Goal: Register for event/course

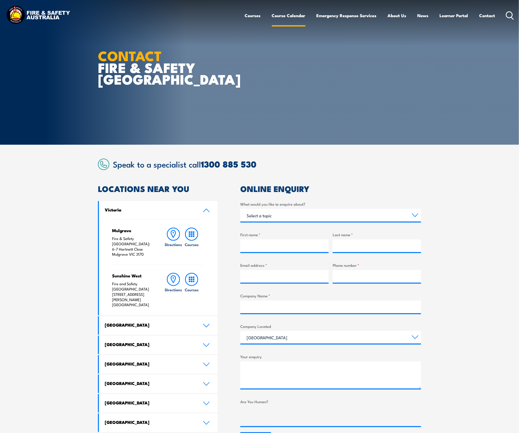
drag, startPoint x: 0, startPoint y: 0, endPoint x: 286, endPoint y: 15, distance: 286.4
click at [286, 15] on link "Course Calendar" at bounding box center [289, 15] width 34 height 13
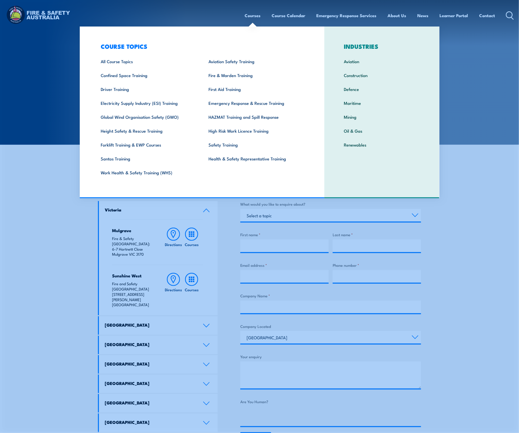
click at [250, 12] on link "Courses" at bounding box center [253, 15] width 16 height 13
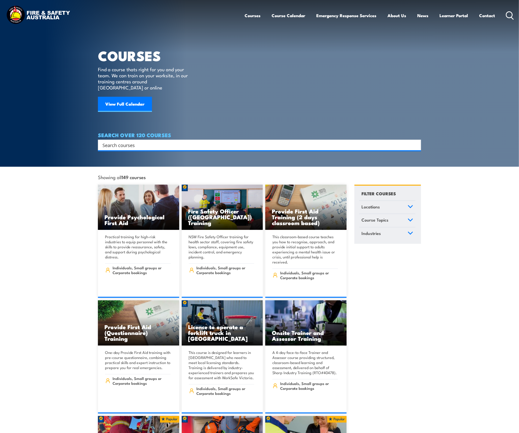
click at [410, 205] on icon at bounding box center [411, 207] width 6 height 4
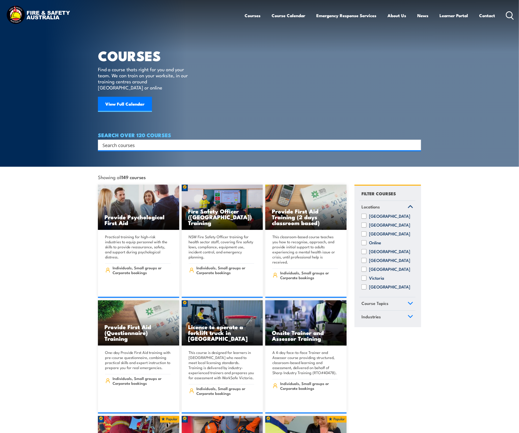
click at [362, 250] on input "[GEOGRAPHIC_DATA]" at bounding box center [364, 251] width 5 height 5
checkbox input "true"
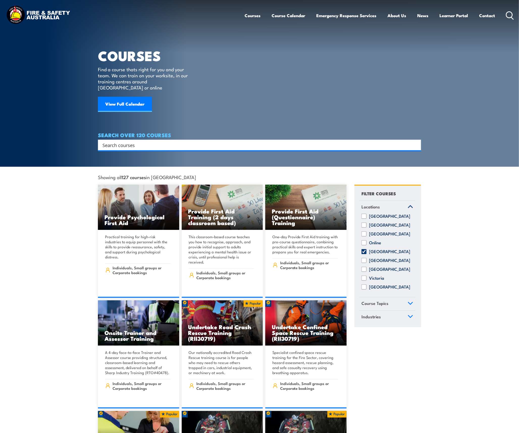
click at [408, 304] on link "Course Topics" at bounding box center [388, 303] width 56 height 13
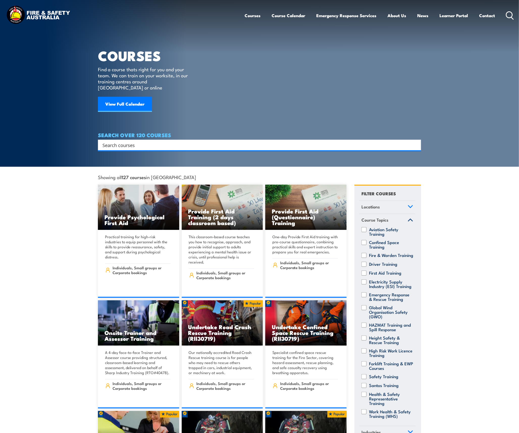
click at [363, 252] on div "Aviation Safety Training Confined Space Training Fire & Warden Training Driver …" at bounding box center [388, 326] width 56 height 199
click at [364, 253] on input "Fire & Warden Training" at bounding box center [364, 255] width 5 height 5
checkbox input "true"
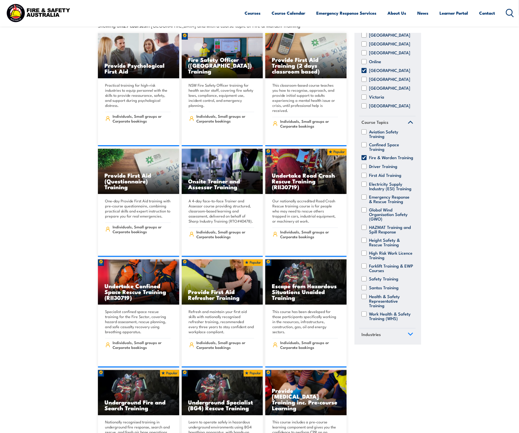
scroll to position [52, 0]
click at [408, 332] on icon at bounding box center [411, 334] width 6 height 4
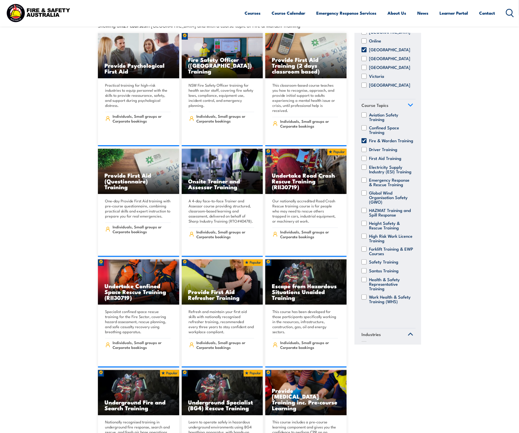
scroll to position [0, 0]
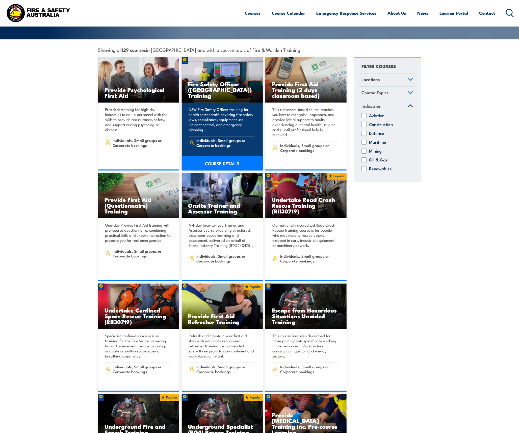
scroll to position [114, 0]
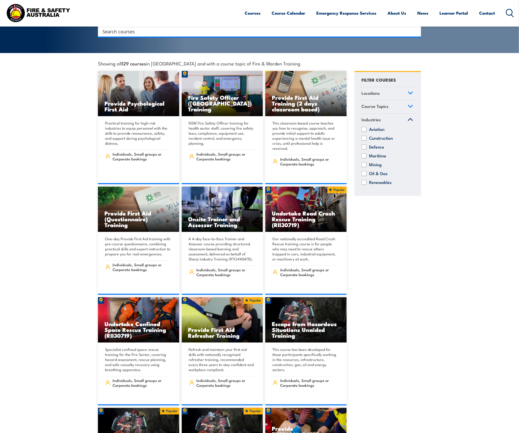
click at [410, 105] on icon at bounding box center [411, 107] width 6 height 4
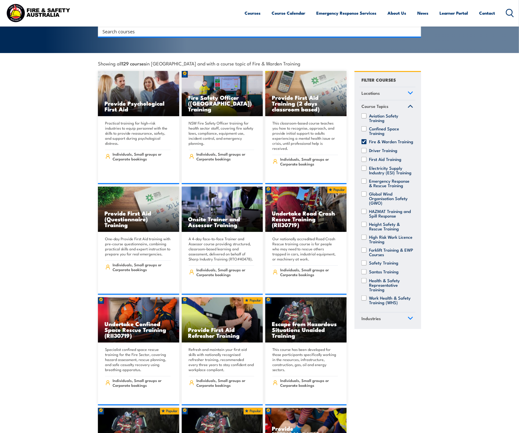
click at [364, 139] on input "Fire & Warden Training" at bounding box center [364, 141] width 5 height 5
checkbox input "false"
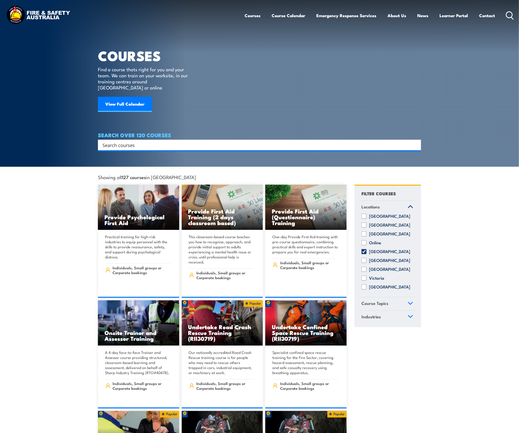
click at [405, 301] on link "Course Topics" at bounding box center [388, 303] width 56 height 13
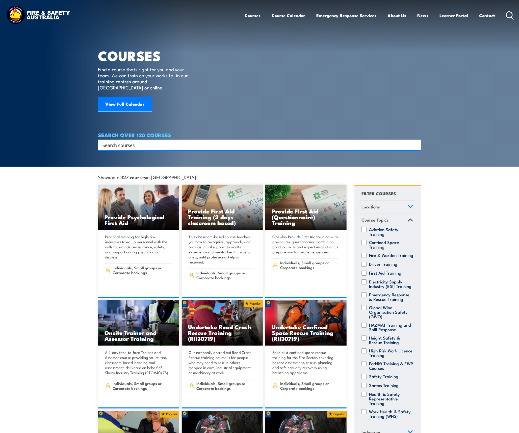
click at [365, 240] on input "Confined Space Training" at bounding box center [364, 242] width 5 height 5
checkbox input "true"
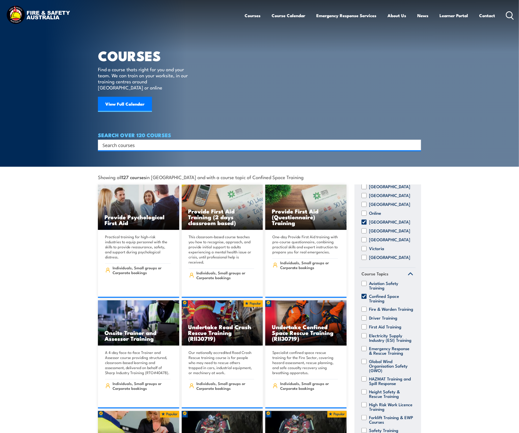
scroll to position [52, 0]
click at [365, 220] on input "[GEOGRAPHIC_DATA]" at bounding box center [364, 222] width 5 height 5
checkbox input "false"
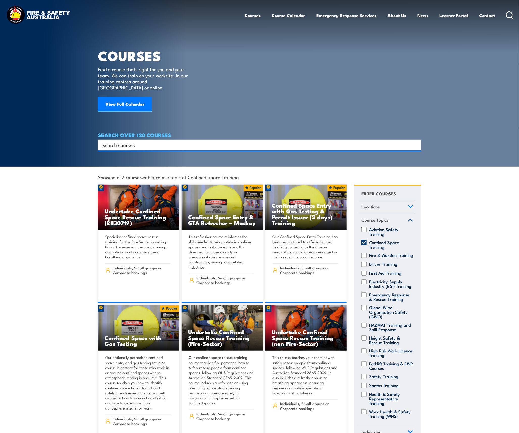
click at [412, 205] on icon at bounding box center [411, 207] width 6 height 4
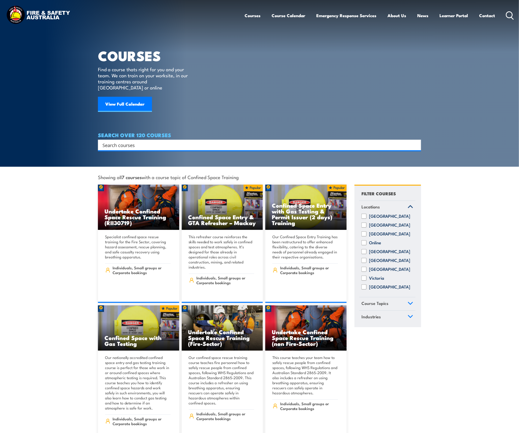
click at [365, 250] on input "Queensland" at bounding box center [364, 251] width 5 height 5
checkbox input "true"
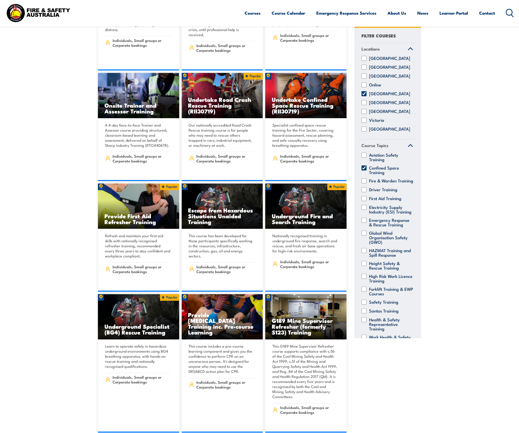
click at [365, 96] on input "[GEOGRAPHIC_DATA]" at bounding box center [364, 93] width 5 height 5
checkbox input "false"
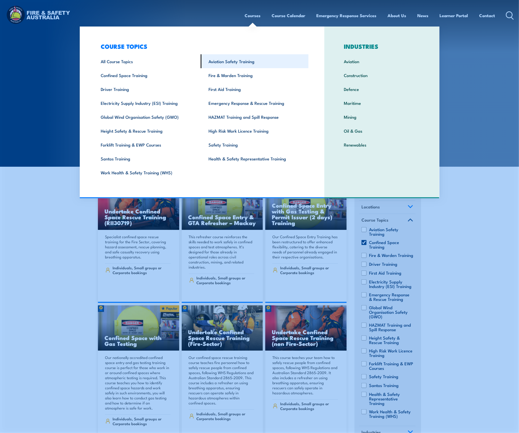
drag, startPoint x: 253, startPoint y: 14, endPoint x: 233, endPoint y: 54, distance: 45.0
click at [253, 14] on link "Courses" at bounding box center [253, 15] width 16 height 13
click at [229, 76] on link "Fire & Warden Training" at bounding box center [255, 75] width 108 height 14
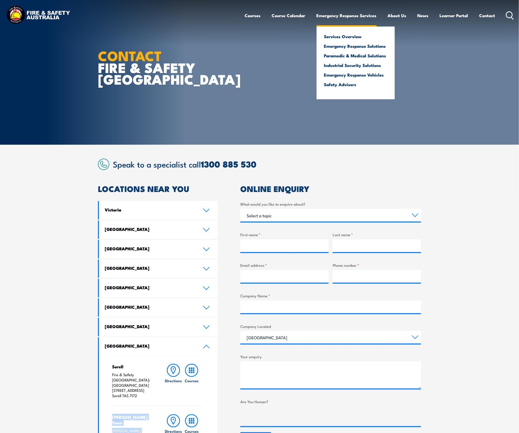
click at [339, 12] on link "Emergency Response Services" at bounding box center [347, 15] width 60 height 13
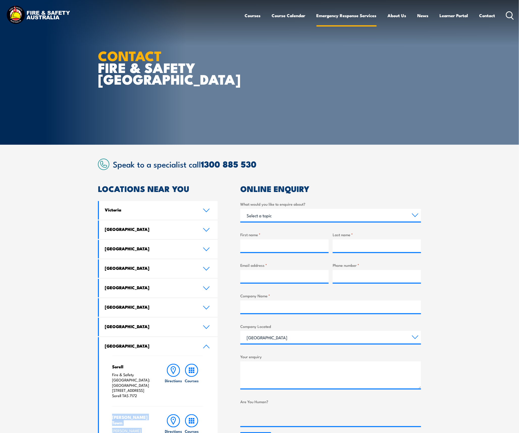
click at [329, 19] on link "Emergency Response Services" at bounding box center [347, 15] width 60 height 13
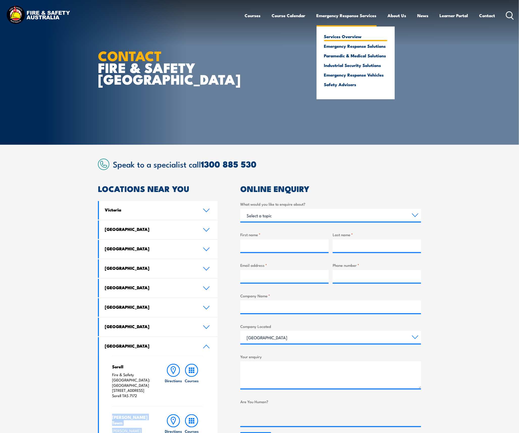
click at [330, 36] on link "Services Overview" at bounding box center [355, 36] width 63 height 5
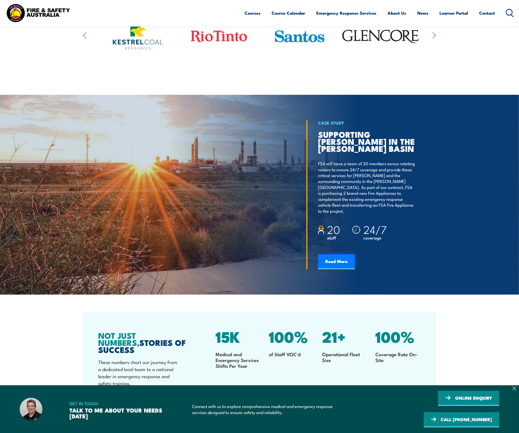
scroll to position [710, 0]
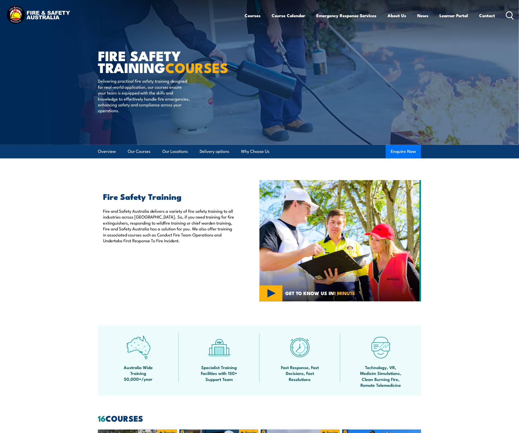
click at [397, 151] on button "Enquire Now" at bounding box center [403, 152] width 35 height 14
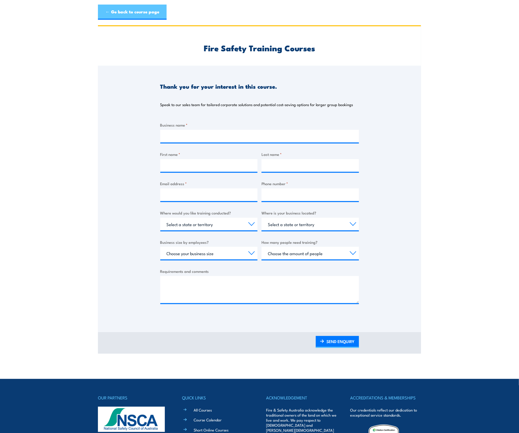
click at [116, 8] on link "← Go back to course page" at bounding box center [132, 12] width 69 height 15
